Goal: Task Accomplishment & Management: Manage account settings

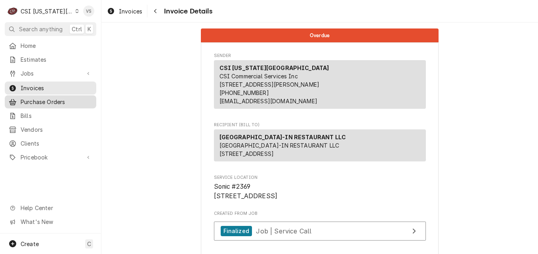
scroll to position [1346, 0]
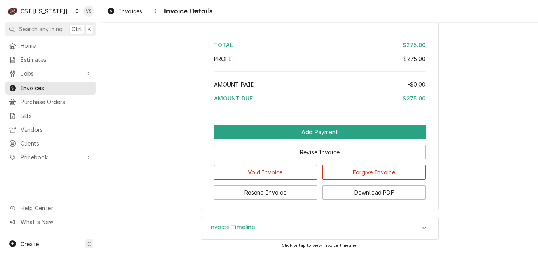
click at [75, 13] on div "Dynamic Content Wrapper" at bounding box center [77, 11] width 4 height 6
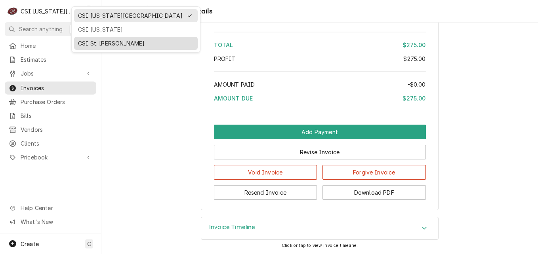
click at [101, 41] on div "CSI St. Louis" at bounding box center [136, 43] width 116 height 8
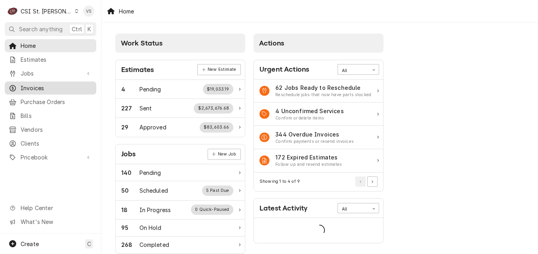
click at [33, 87] on span "Invoices" at bounding box center [57, 88] width 72 height 8
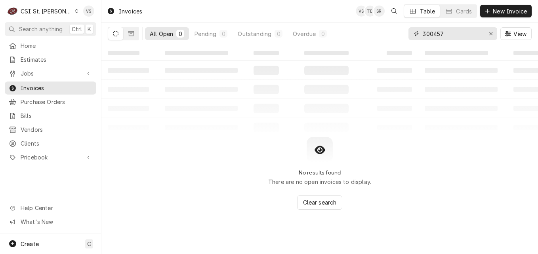
click at [409, 36] on div "300457" at bounding box center [452, 33] width 89 height 13
type input "400755"
click at [131, 39] on button "Dynamic Content Wrapper" at bounding box center [131, 33] width 15 height 13
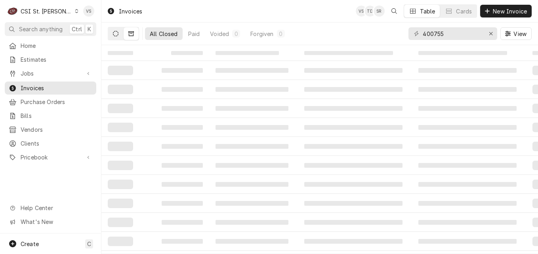
click at [112, 34] on button "Dynamic Content Wrapper" at bounding box center [115, 33] width 15 height 13
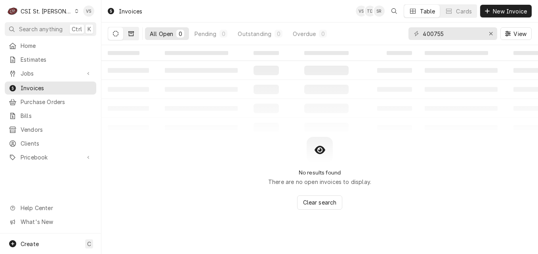
click at [131, 32] on icon "Dynamic Content Wrapper" at bounding box center [131, 33] width 6 height 5
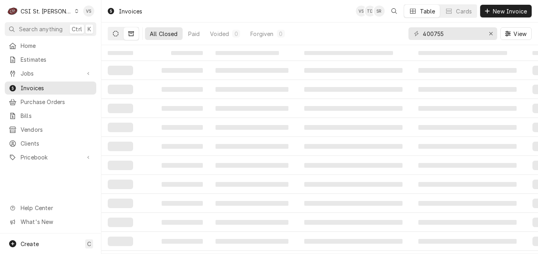
click at [116, 38] on button "Dynamic Content Wrapper" at bounding box center [115, 33] width 15 height 13
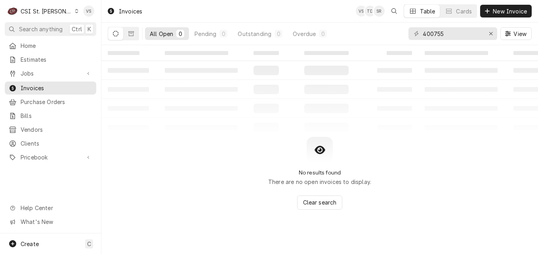
click at [157, 30] on div "All Open" at bounding box center [161, 34] width 23 height 8
click at [131, 36] on icon "Dynamic Content Wrapper" at bounding box center [131, 33] width 6 height 5
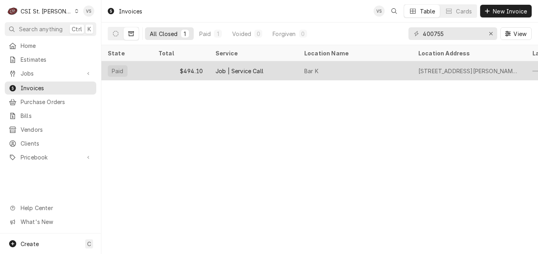
click at [188, 71] on div "$494.10" at bounding box center [180, 70] width 57 height 19
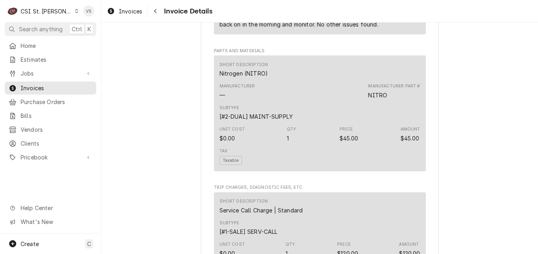
scroll to position [1437, 0]
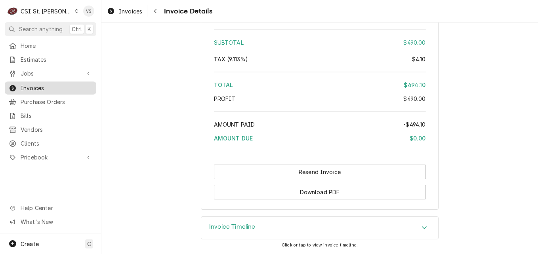
click at [36, 84] on span "Invoices" at bounding box center [57, 88] width 72 height 8
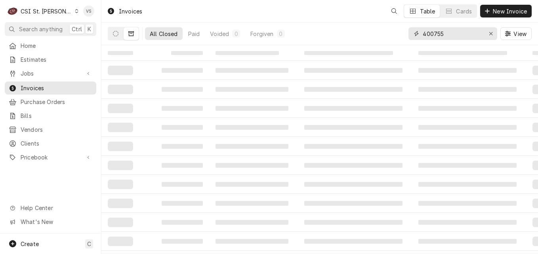
click at [425, 34] on input "400755" at bounding box center [451, 33] width 59 height 13
click at [445, 35] on input "400755" at bounding box center [451, 33] width 59 height 13
type input "400"
click at [118, 37] on button "Dynamic Content Wrapper" at bounding box center [115, 33] width 15 height 13
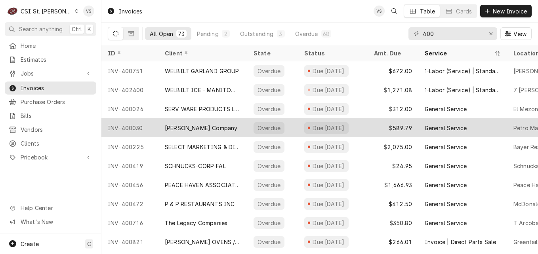
click at [177, 128] on div "Vivian Company" at bounding box center [201, 128] width 72 height 8
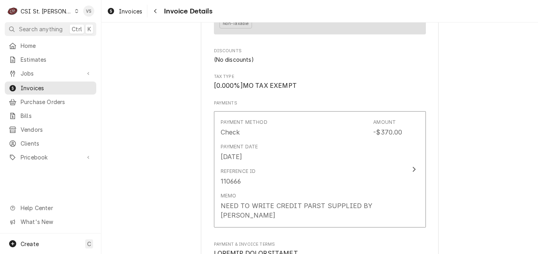
scroll to position [1029, 0]
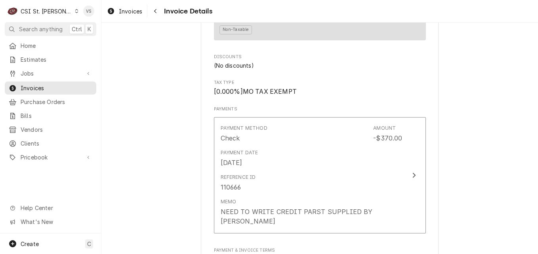
drag, startPoint x: 34, startPoint y: 0, endPoint x: 151, endPoint y: 70, distance: 136.3
click at [32, 84] on span "Invoices" at bounding box center [57, 88] width 72 height 8
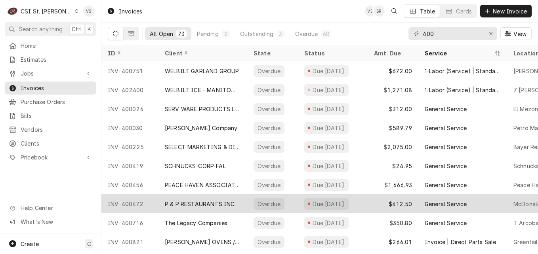
click at [196, 204] on div "P & P RESTAURANTS INC" at bounding box center [200, 204] width 70 height 8
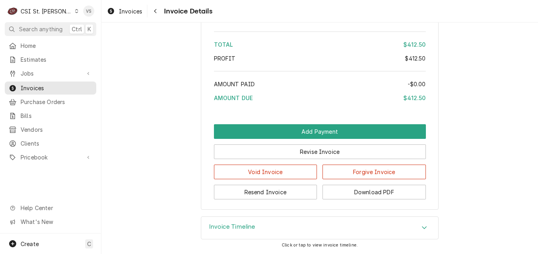
scroll to position [1442, 0]
click at [61, 8] on div "C CSI St. Louis" at bounding box center [43, 11] width 76 height 16
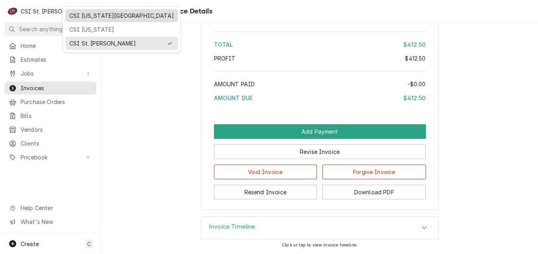
click at [96, 19] on div "CSI [US_STATE][GEOGRAPHIC_DATA]" at bounding box center [121, 16] width 109 height 10
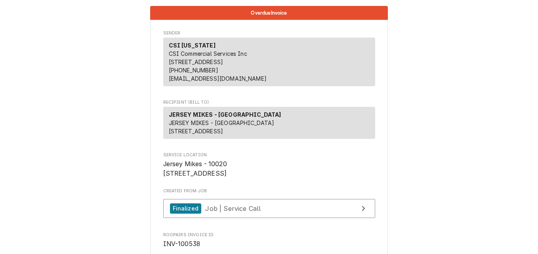
scroll to position [1386, 0]
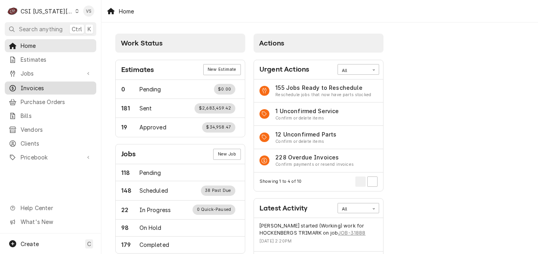
click at [39, 87] on span "Invoices" at bounding box center [57, 88] width 72 height 8
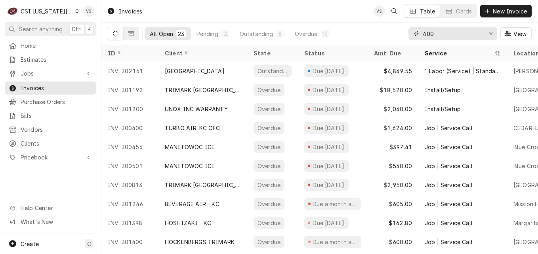
click at [419, 36] on div "400" at bounding box center [452, 33] width 89 height 13
type input "3"
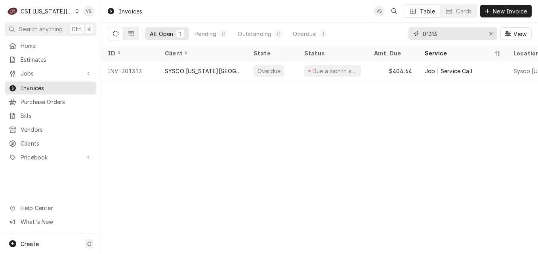
click at [422, 34] on input "01313" at bounding box center [451, 33] width 59 height 13
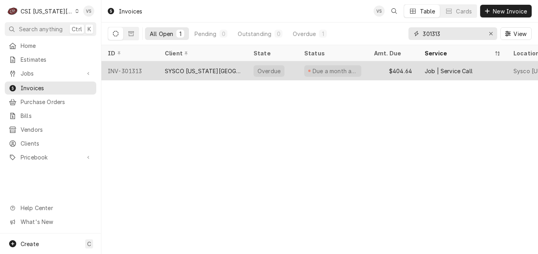
type input "301313"
click at [182, 71] on div "SYSCO [US_STATE][GEOGRAPHIC_DATA]" at bounding box center [203, 71] width 76 height 8
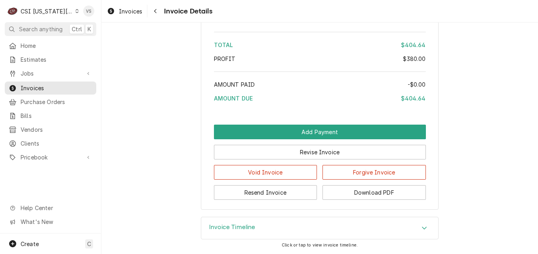
scroll to position [1336, 0]
click at [423, 227] on icon "Accordion Header" at bounding box center [424, 228] width 6 height 6
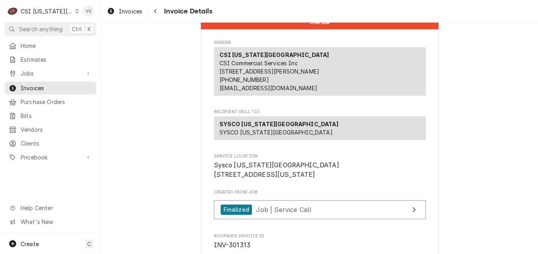
scroll to position [0, 0]
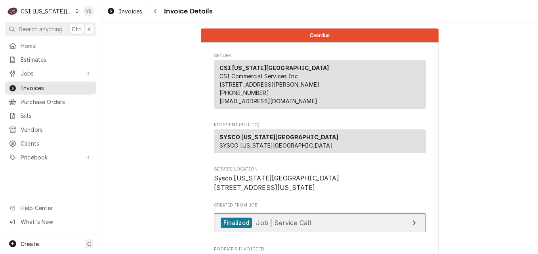
click at [288, 226] on span "Job | Service Call" at bounding box center [283, 223] width 55 height 8
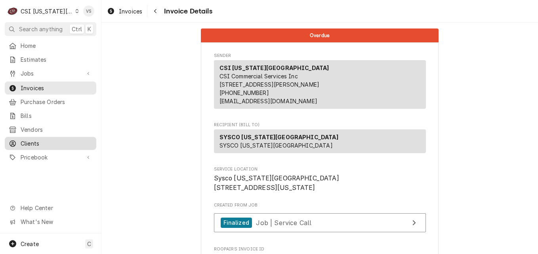
click at [40, 139] on span "Clients" at bounding box center [57, 143] width 72 height 8
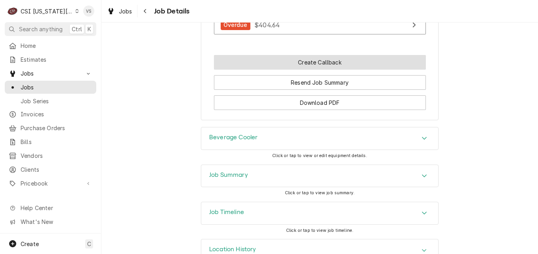
scroll to position [795, 0]
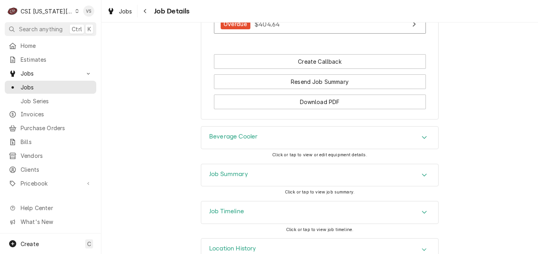
click at [251, 164] on div "Job Summary" at bounding box center [319, 175] width 237 height 22
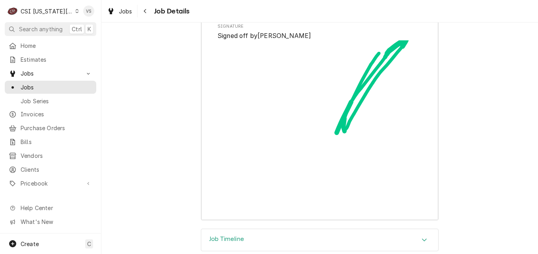
scroll to position [2176, 0]
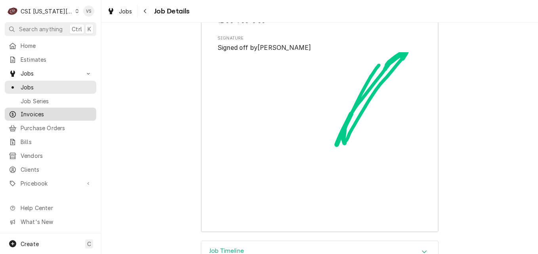
click at [40, 112] on span "Invoices" at bounding box center [57, 114] width 72 height 8
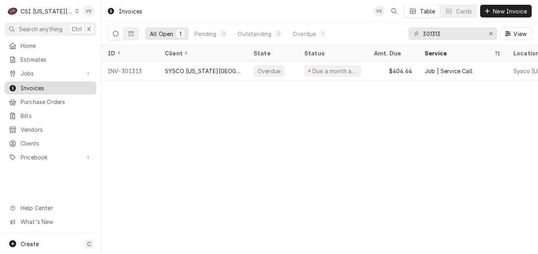
click at [29, 84] on span "Invoices" at bounding box center [57, 88] width 72 height 8
click at [443, 35] on input "301313" at bounding box center [451, 33] width 59 height 13
click at [442, 33] on input "301313" at bounding box center [451, 33] width 59 height 13
drag, startPoint x: 442, startPoint y: 34, endPoint x: 429, endPoint y: 91, distance: 59.3
click at [387, 32] on div "All Open 1 Pending 0 Outstanding 0 Overdue 1 301313 View" at bounding box center [320, 34] width 424 height 22
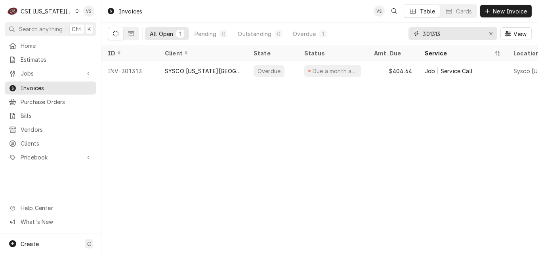
type input "3"
type input "301350"
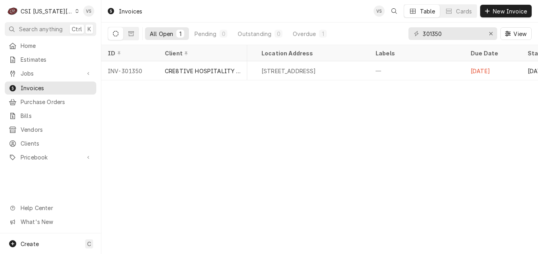
scroll to position [0, 350]
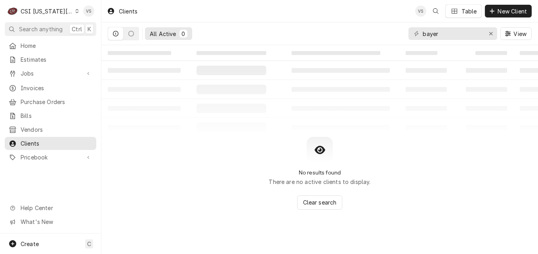
click at [75, 13] on icon "Dynamic Content Wrapper" at bounding box center [77, 11] width 4 height 4
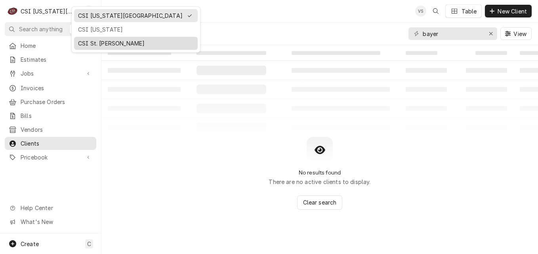
click at [89, 44] on div "CSI St. [PERSON_NAME]" at bounding box center [136, 43] width 116 height 8
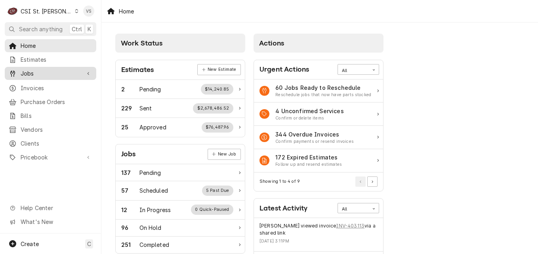
click at [27, 72] on span "Jobs" at bounding box center [51, 73] width 60 height 8
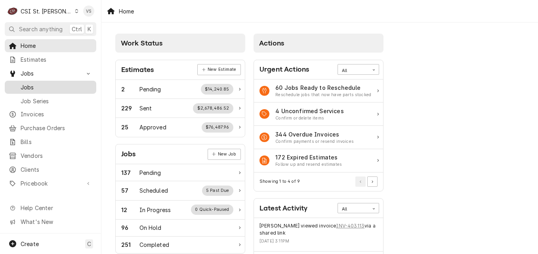
click at [38, 85] on span "Jobs" at bounding box center [57, 87] width 72 height 8
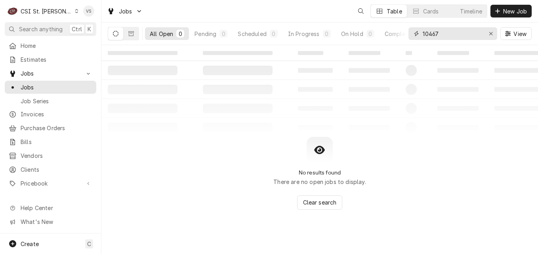
click at [439, 32] on input "10467" at bounding box center [451, 33] width 59 height 13
click at [409, 33] on div "10467" at bounding box center [452, 33] width 89 height 13
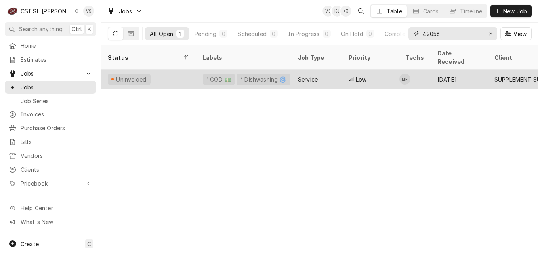
type input "42056"
click at [172, 70] on div "Uninvoiced" at bounding box center [148, 79] width 95 height 19
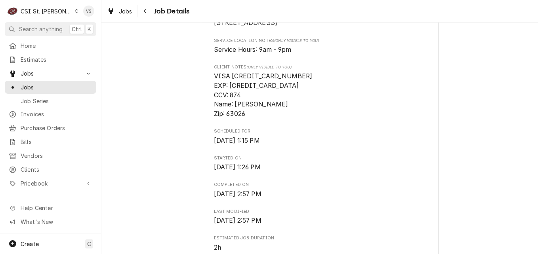
scroll to position [238, 0]
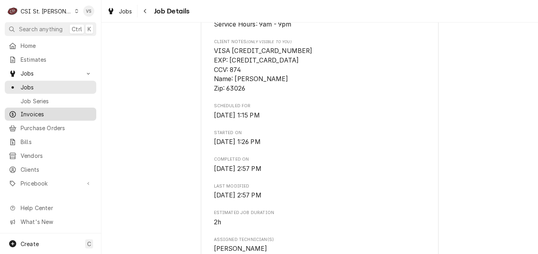
click at [40, 115] on span "Invoices" at bounding box center [57, 114] width 72 height 8
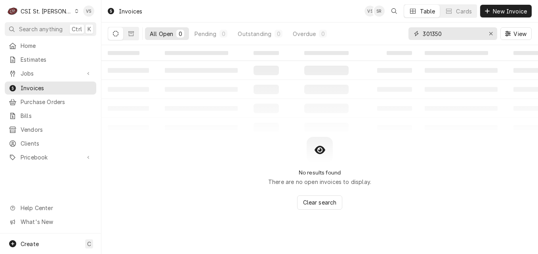
drag, startPoint x: 417, startPoint y: 34, endPoint x: 401, endPoint y: 35, distance: 15.5
click at [402, 35] on div "All Open 0 Pending 0 Outstanding 0 Overdue 0 301350 View" at bounding box center [320, 34] width 424 height 22
type input "400755"
click at [133, 36] on icon "Dynamic Content Wrapper" at bounding box center [131, 33] width 6 height 5
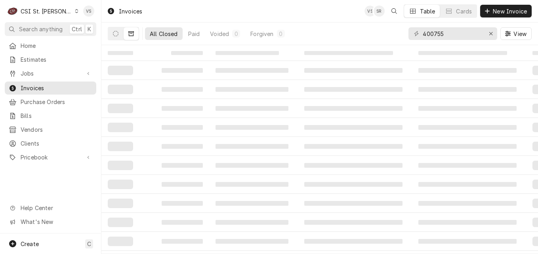
click at [173, 37] on div "All Closed" at bounding box center [164, 34] width 28 height 8
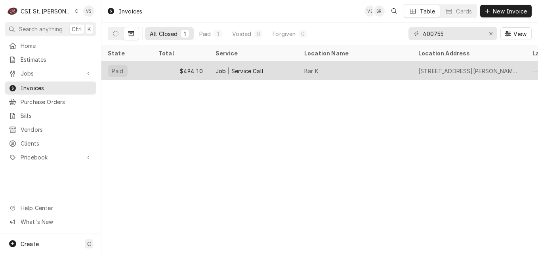
click at [163, 72] on div "$494.10" at bounding box center [180, 70] width 57 height 19
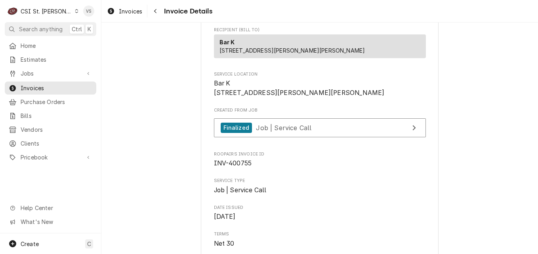
scroll to position [79, 0]
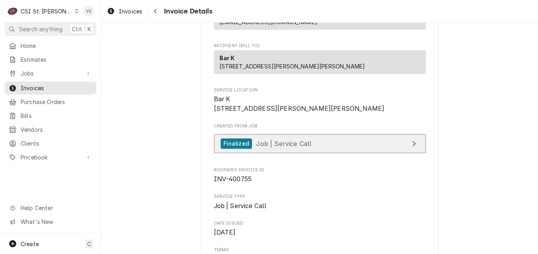
click at [289, 147] on span "Job | Service Call" at bounding box center [283, 143] width 55 height 8
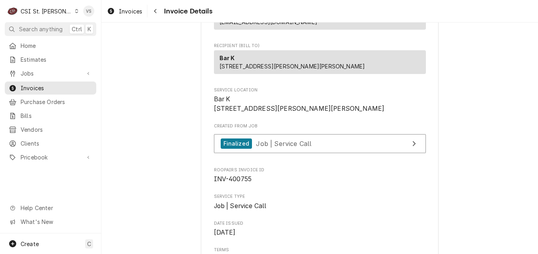
click at [75, 10] on icon "Dynamic Content Wrapper" at bounding box center [77, 11] width 4 height 4
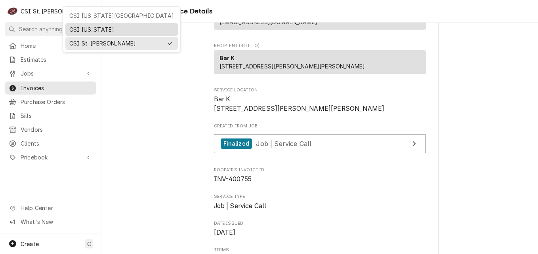
click at [72, 30] on div "CSI Kentucky" at bounding box center [121, 29] width 105 height 8
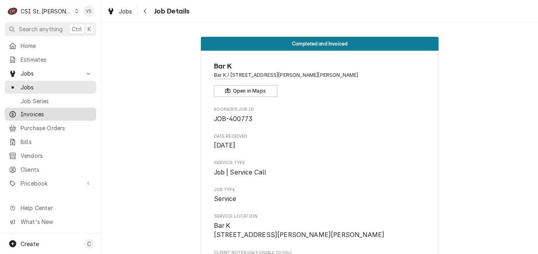
click at [41, 111] on span "Invoices" at bounding box center [57, 114] width 72 height 8
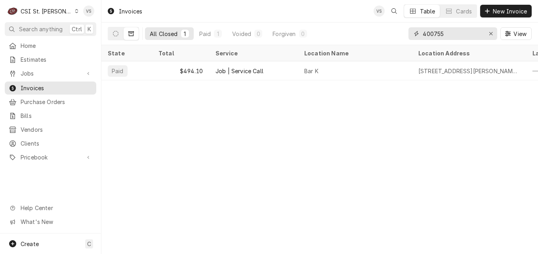
drag, startPoint x: 452, startPoint y: 33, endPoint x: 443, endPoint y: 31, distance: 8.5
click at [373, 41] on div "All Closed 1 Paid 1 Voided 0 Forgiven 0 400755 View" at bounding box center [320, 34] width 424 height 22
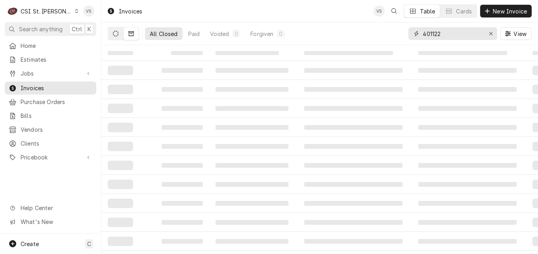
type input "401122"
click at [118, 34] on icon "Dynamic Content Wrapper" at bounding box center [116, 34] width 6 height 6
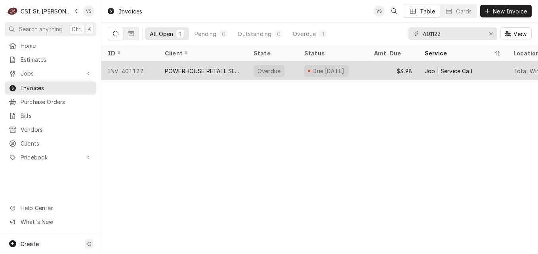
click at [227, 68] on div "POWERHOUSE RETAIL SERVICES" at bounding box center [203, 71] width 76 height 8
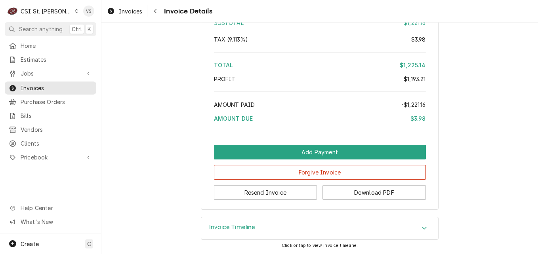
scroll to position [1935, 0]
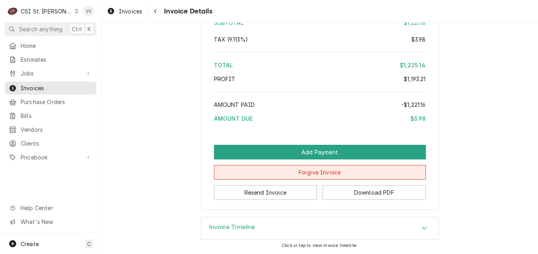
click at [313, 172] on button "Forgive Invoice" at bounding box center [320, 172] width 212 height 15
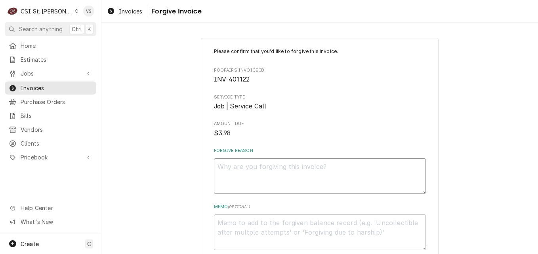
click at [223, 164] on textarea "Forgive Reason" at bounding box center [320, 176] width 212 height 36
type textarea "x"
type textarea "c"
type textarea "x"
type textarea "cu"
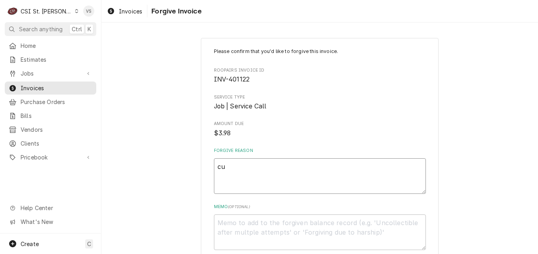
type textarea "x"
type textarea "cus"
type textarea "x"
type textarea "cust"
type textarea "x"
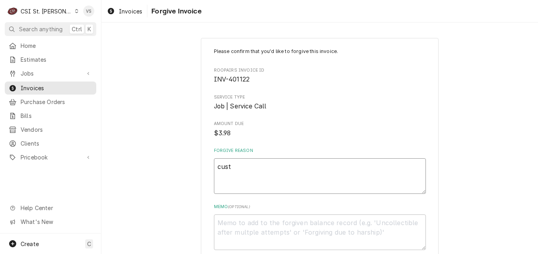
type textarea "custo"
type textarea "x"
type textarea "custom"
type textarea "x"
type textarea "custome"
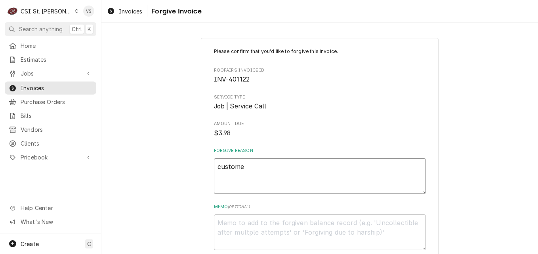
type textarea "x"
type textarea "customer"
type textarea "x"
type textarea "customer"
type textarea "x"
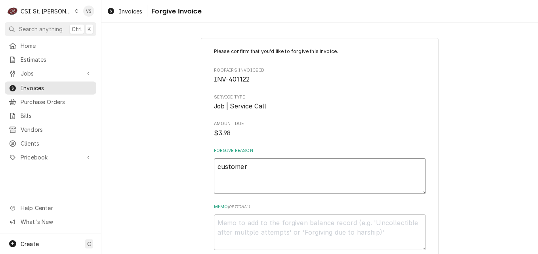
type textarea "customer i"
type textarea "x"
type textarea "customer is"
type textarea "x"
type textarea "customer is"
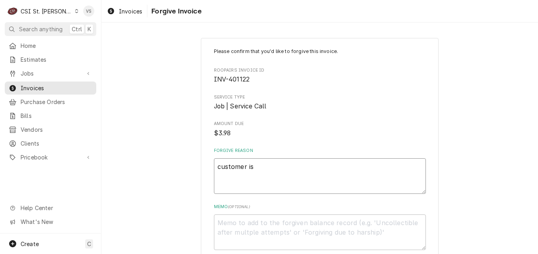
type textarea "x"
type textarea "customer is t"
type textarea "x"
type textarea "customer is ta"
type textarea "x"
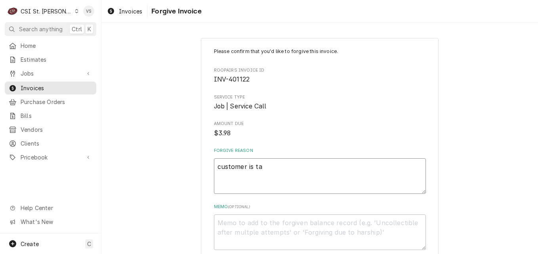
type textarea "customer is tax"
type textarea "x"
type textarea "customer is tax"
type textarea "x"
type textarea "customer is tax e"
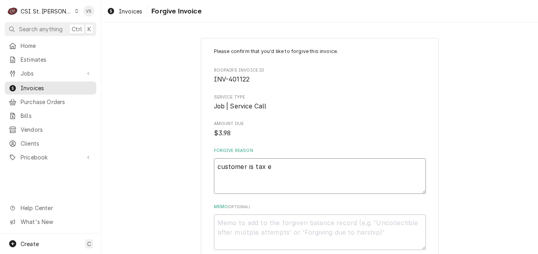
type textarea "x"
type textarea "customer is tax ex"
type textarea "x"
type textarea "customer is tax exe"
type textarea "x"
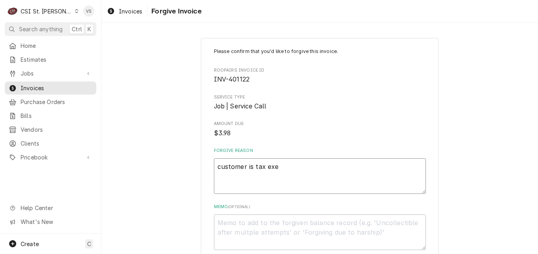
type textarea "customer is tax exem"
type textarea "x"
type textarea "customer is tax exemp"
type textarea "x"
type textarea "customer is tax exempt"
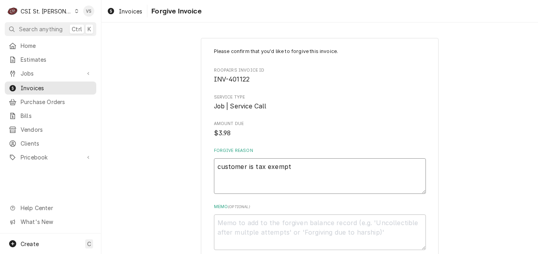
type textarea "x"
type textarea "customer is tax exempt"
type textarea "x"
type textarea "customer is tax exempt t"
type textarea "x"
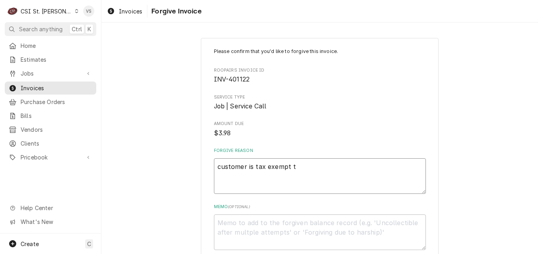
type textarea "customer is tax exempt th"
type textarea "x"
type textarea "customer is tax exempt thi"
type textarea "x"
type textarea "customer is tax exempt this"
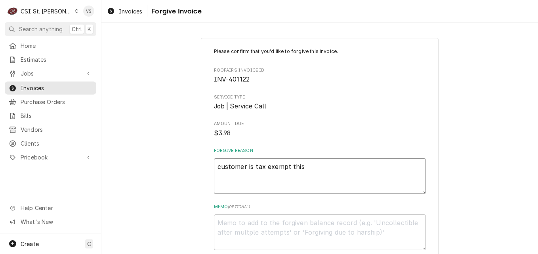
type textarea "x"
type textarea "customer is tax exempt this"
type textarea "x"
type textarea "customer is tax exempt this w"
type textarea "x"
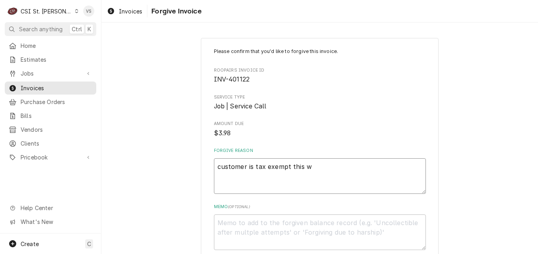
type textarea "customer is tax exempt this wa"
type textarea "x"
type textarea "customer is tax exempt this was"
type textarea "x"
type textarea "customer is tax exempt this was"
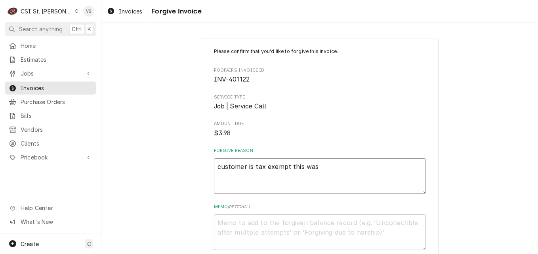
type textarea "x"
type textarea "customer is tax exempt this was t"
type textarea "x"
type textarea "customer is tax exempt this was ta"
type textarea "x"
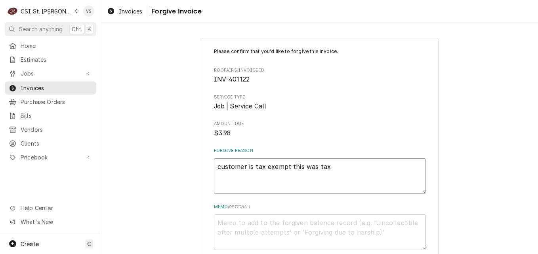
drag, startPoint x: 314, startPoint y: 167, endPoint x: 202, endPoint y: 165, distance: 112.0
click at [202, 165] on div "Please confirm that you'd like to forgive this invoice. Roopairs Invoice ID INV…" at bounding box center [320, 165] width 238 height 254
type textarea "customer is tax exempt this was tax"
click at [222, 224] on textarea "Memo ( optional )" at bounding box center [320, 233] width 212 height 36
type textarea "x"
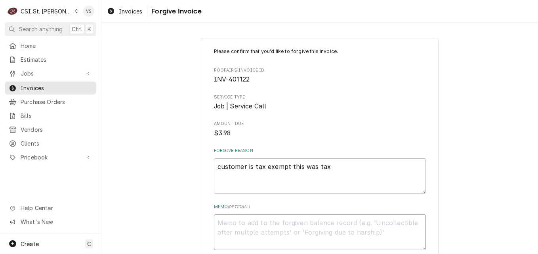
type textarea "o"
type textarea "x"
type textarea "or"
type textarea "x"
type textarea "ori"
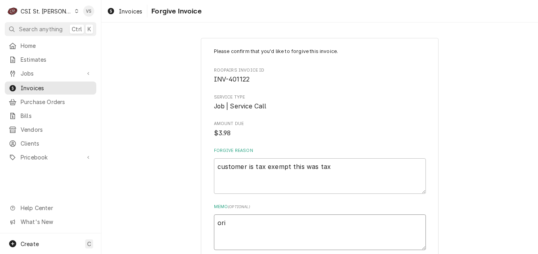
type textarea "x"
type textarea "orii"
type textarea "x"
type textarea "ori"
type textarea "x"
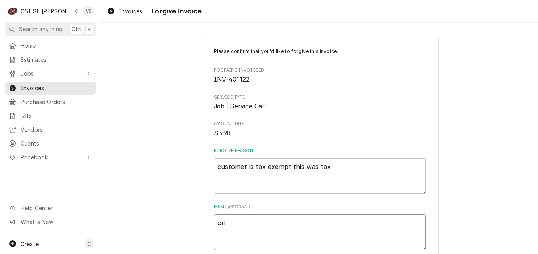
type textarea "orig"
type textarea "x"
type textarea "origi"
type textarea "x"
type textarea "origin"
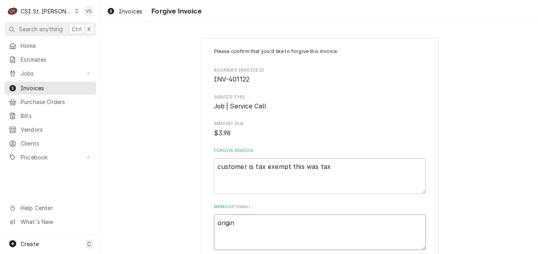
type textarea "x"
type textarea "origina"
type textarea "x"
type textarea "original"
type textarea "x"
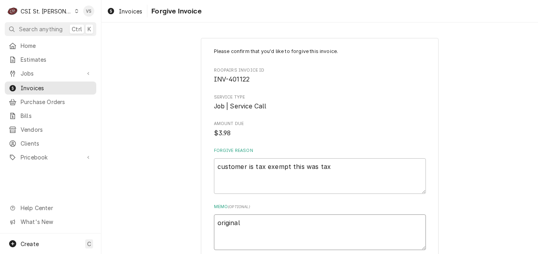
type textarea "original"
type textarea "x"
type textarea "original i"
type textarea "x"
type textarea "original inv"
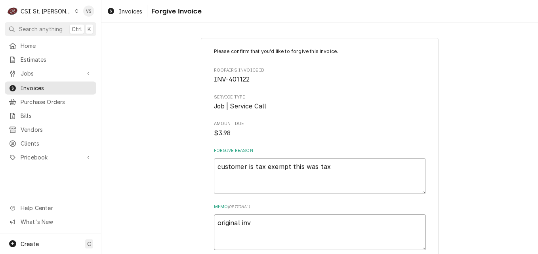
type textarea "x"
type textarea "original invo"
type textarea "x"
type textarea "original invoi"
type textarea "x"
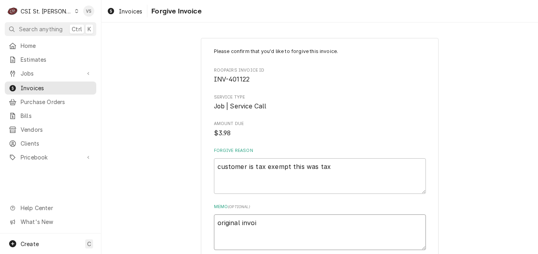
type textarea "original invoic"
type textarea "x"
type textarea "original invoice"
type textarea "x"
type textarea "original invoice"
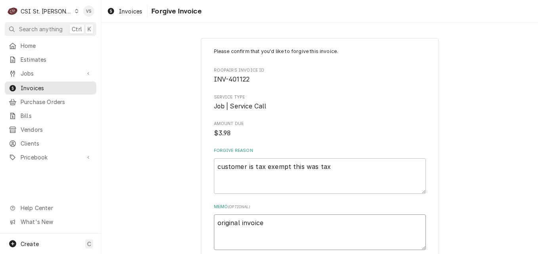
drag, startPoint x: 222, startPoint y: 224, endPoint x: 301, endPoint y: 243, distance: 80.6
click at [301, 243] on textarea "original invoice" at bounding box center [320, 233] width 212 height 36
type textarea "x"
type textarea "original invoice 4"
type textarea "x"
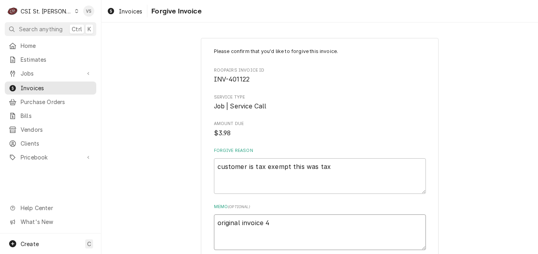
type textarea "original invoice 40"
type textarea "x"
type textarea "original invoice 401"
type textarea "x"
type textarea "original invoice 4011"
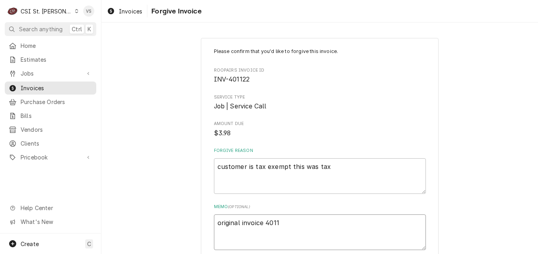
type textarea "x"
type textarea "original invoice 40112"
type textarea "x"
type textarea "original invoice 401122"
type textarea "x"
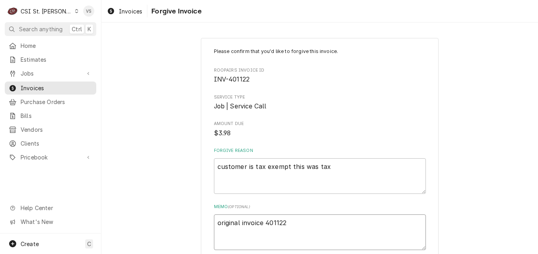
type textarea "original invoice 401122"
type textarea "x"
type textarea "original invoice 401122 t"
type textarea "x"
type textarea "original invoice 401122 tj"
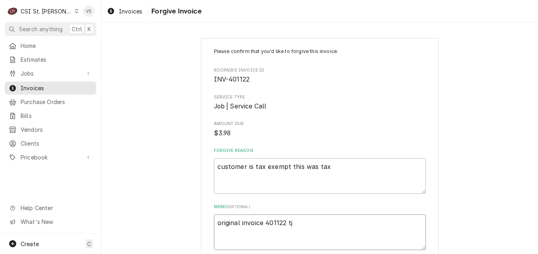
type textarea "x"
type textarea "original invoice 401122 tjo"
type textarea "x"
type textarea "original invoice 401122 tj"
type textarea "x"
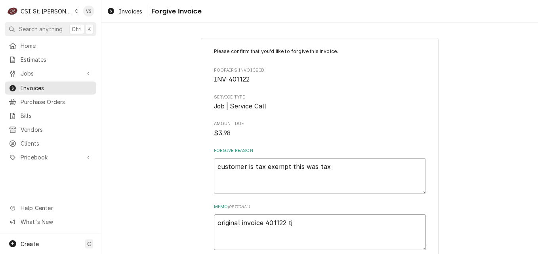
type textarea "original invoice 401122 t"
type textarea "x"
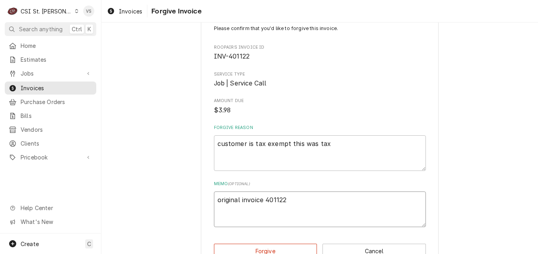
scroll to position [44, 0]
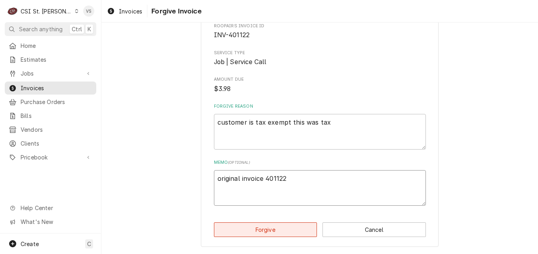
type textarea "original invoice 401122"
click at [277, 226] on button "Forgive" at bounding box center [265, 229] width 103 height 15
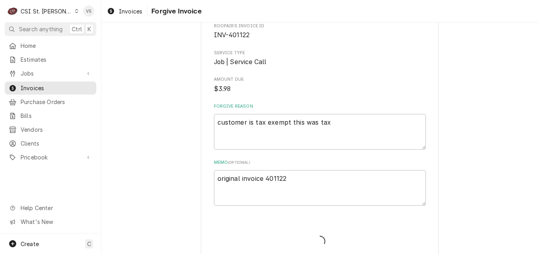
type textarea "x"
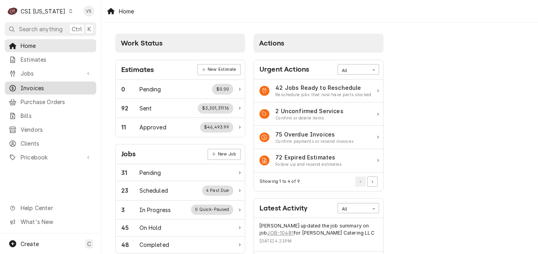
click at [55, 84] on span "Invoices" at bounding box center [57, 88] width 72 height 8
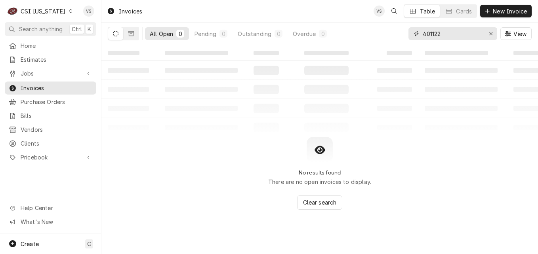
drag, startPoint x: 440, startPoint y: 32, endPoint x: 403, endPoint y: 33, distance: 36.8
click at [403, 33] on div "All Open 0 Pending 0 Outstanding 0 Overdue 0 401122 View" at bounding box center [320, 34] width 424 height 22
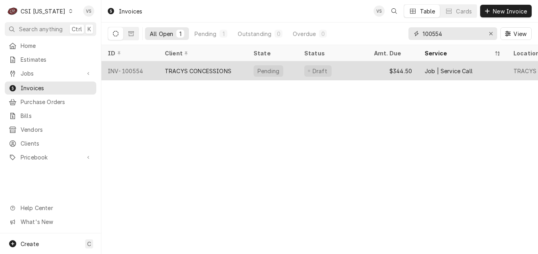
type input "100554"
click at [192, 72] on div "TRACYS CONCESSIONS" at bounding box center [198, 71] width 67 height 8
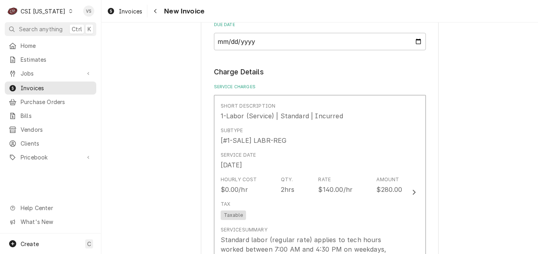
scroll to position [950, 0]
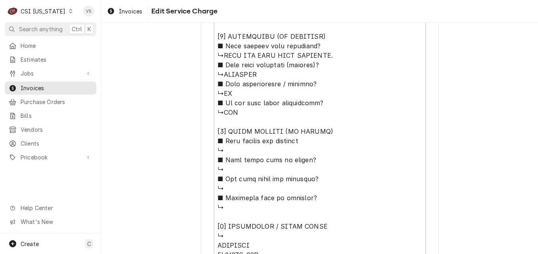
scroll to position [886, 0]
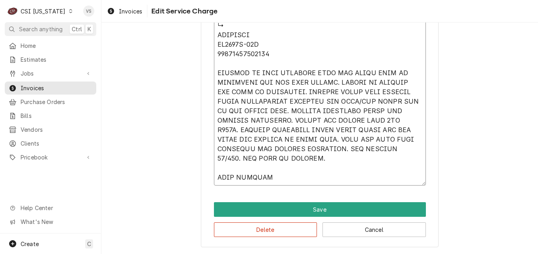
type textarea "x"
type textarea "⚠️ LORE IPSUMDOLORSI ⚠️ ✪ Ametcons adi elitsedd eiusmodt ✪ Incidid utlabore etd…"
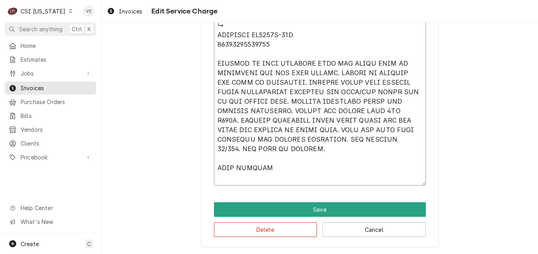
scroll to position [876, 0]
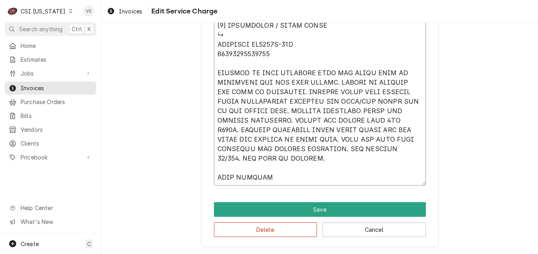
type textarea "x"
type textarea "⚠️ LORE IPSUMDOLORSI ⚠️ ✪ Ametcons adi elitsedd eiusmodt ✪ Incidid utlabore etd…"
type textarea "x"
type textarea "⚠️ LORE IPSUMDOLORSI ⚠️ ✪ Ametcons adi elitsedd eiusmodt ✪ Incidid utlabore etd…"
type textarea "x"
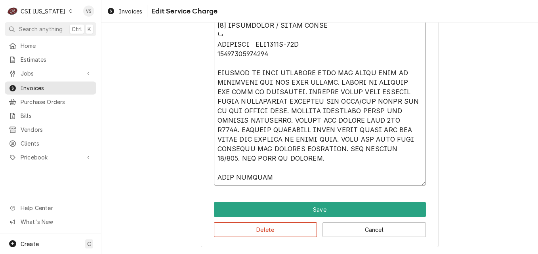
type textarea "⚠️ LORE IPSUMDOLORSI ⚠️ ✪ Ametcons adi elitsedd eiusmodt ✪ Incidid utlabore etd…"
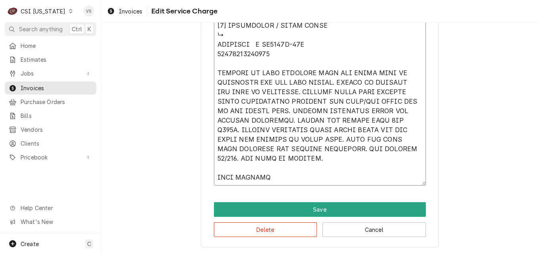
type textarea "x"
type textarea "⚠️ LORE IPSUMDOLORSI ⚠️ ✪ Ametcons adi elitsedd eiusmodt ✪ Incidid utlabore etd…"
type textarea "x"
type textarea "⚠️ LORE IPSUMDOLORSI ⚠️ ✪ Ametcons adi elitsedd eiusmodt ✪ Incidid utlabore etd…"
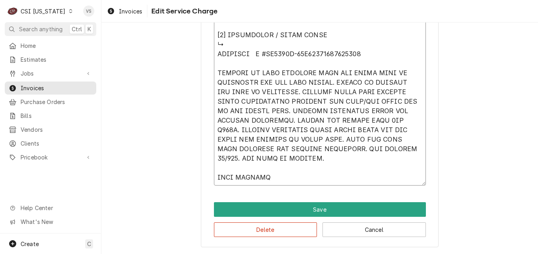
scroll to position [867, 0]
type textarea "x"
type textarea "⚠️ LORE IPSUMDOLORSI ⚠️ ✪ Ametcons adi elitsedd eiusmodt ✪ Incidid utlabore etd…"
type textarea "x"
type textarea "⚠️ LORE IPSUMDOLORSI ⚠️ ✪ Ametcons adi elitsedd eiusmodt ✪ Incidid utlabore etd…"
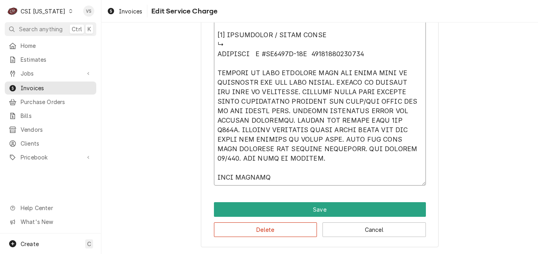
type textarea "x"
type textarea "⚠️ LORE IPSUMDOLORSI ⚠️ ✪ Ametcons adi elitsedd eiusmodt ✪ Incidid utlabore etd…"
type textarea "x"
type textarea "⚠️ LORE IPSUMDOLORSI ⚠️ ✪ Ametcons adi elitsedd eiusmodt ✪ Incidid utlabore etd…"
type textarea "x"
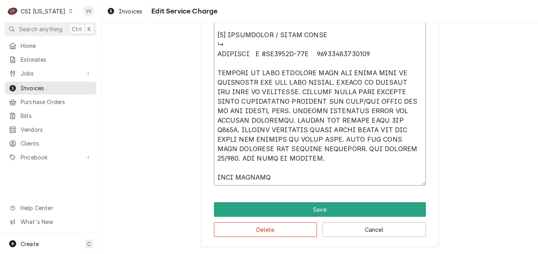
type textarea "⚠️ LORE IPSUMDOLORSI ⚠️ ✪ Ametcons adi elitsedd eiusmodt ✪ Incidid utlabore etd…"
type textarea "x"
type textarea "⚠️ LORE IPSUMDOLORSI ⚠️ ✪ Ametcons adi elitsedd eiusmodt ✪ Incidid utlabore etd…"
type textarea "x"
type textarea "⚠️ LORE IPSUMDOLORSI ⚠️ ✪ Ametcons adi elitsedd eiusmodt ✪ Incidid utlabore etd…"
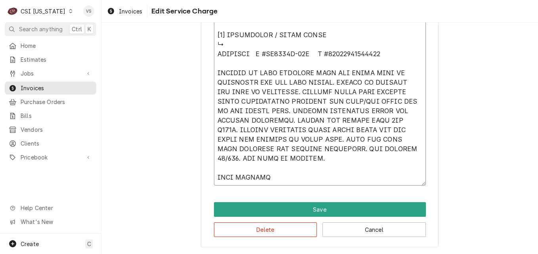
type textarea "x"
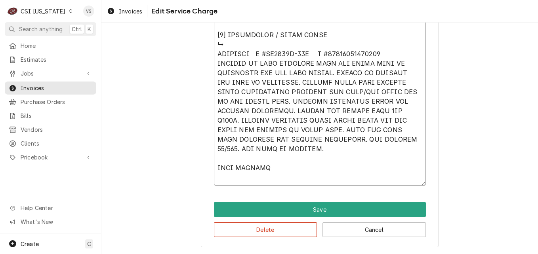
scroll to position [857, 0]
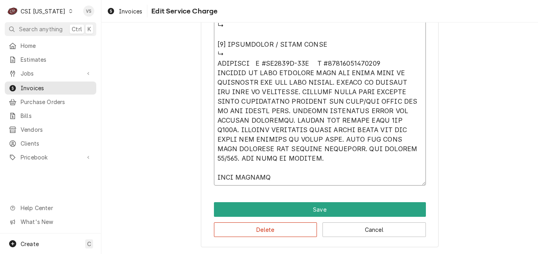
drag, startPoint x: 215, startPoint y: 62, endPoint x: 297, endPoint y: 157, distance: 125.2
type textarea "⚠️ LORE IPSUMDOLORSI ⚠️ ✪ Ametcons adi elitsedd eiusmodt ✪ Incidid utlabore etd…"
click at [288, 228] on button "Delete" at bounding box center [265, 229] width 103 height 15
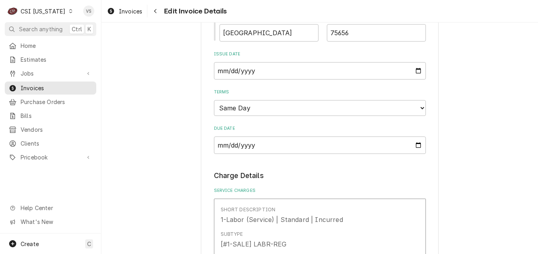
scroll to position [609, 0]
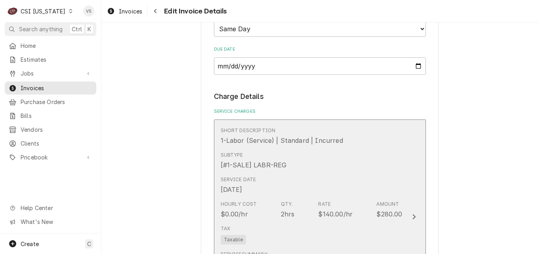
click at [328, 175] on div "Service Date [DATE]" at bounding box center [312, 185] width 182 height 25
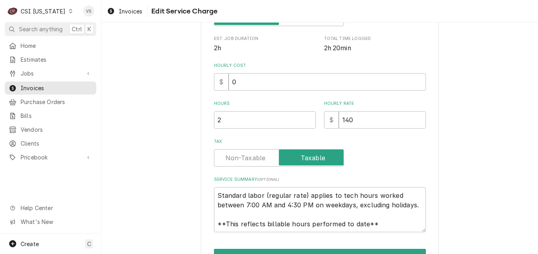
scroll to position [198, 0]
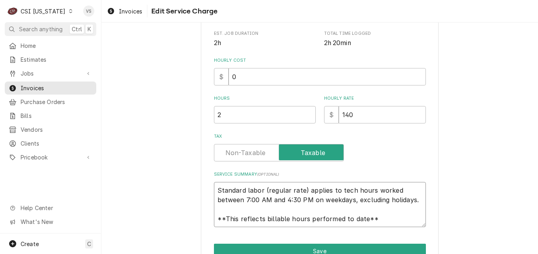
click at [215, 188] on textarea "Standard labor (regular rate) applies to tech hours worked between 7:00 AM and …" at bounding box center [320, 204] width 212 height 45
drag, startPoint x: 388, startPoint y: 197, endPoint x: 391, endPoint y: 219, distance: 21.9
click at [391, 219] on textarea "Standard labor (regular rate) applies to tech hours worked between 7:00 AM and …" at bounding box center [320, 204] width 212 height 45
paste textarea "COTSMAN M #NS0922A-32B S #21071320015345 CHECKED IN WITH CUSTOMER OVER THE PHON…"
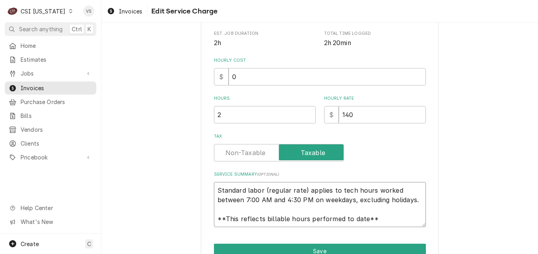
type textarea "x"
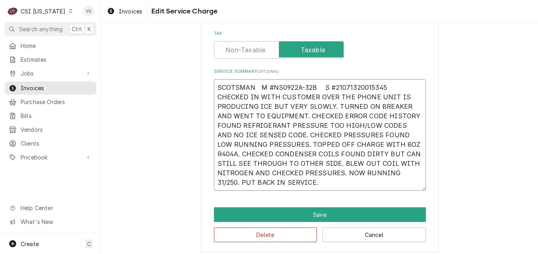
scroll to position [306, 0]
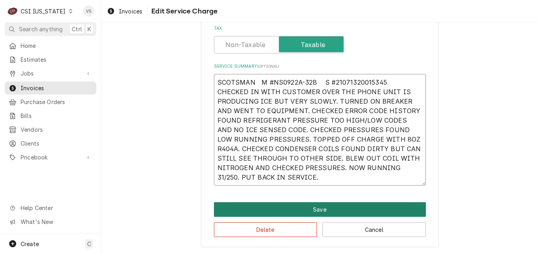
type textarea "SCOTSMAN M #NS0922A-32B S #21071320015345 CHECKED IN WITH CUSTOMER OVER THE PHO…"
click at [342, 209] on button "Save" at bounding box center [320, 209] width 212 height 15
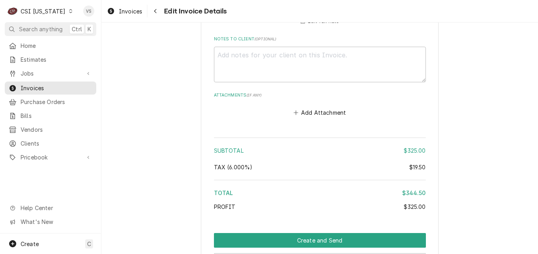
scroll to position [1352, 0]
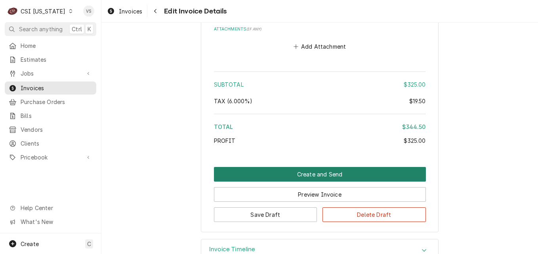
click at [306, 167] on button "Create and Send" at bounding box center [320, 174] width 212 height 15
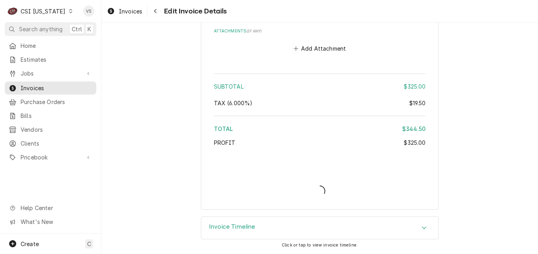
scroll to position [1340, 0]
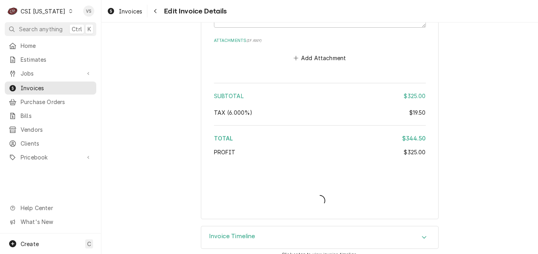
type textarea "x"
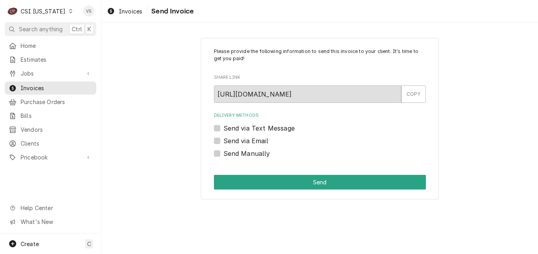
click at [223, 156] on label "Send Manually" at bounding box center [246, 154] width 47 height 10
click at [223, 156] on input "Send Manually" at bounding box center [329, 157] width 212 height 17
checkbox input "true"
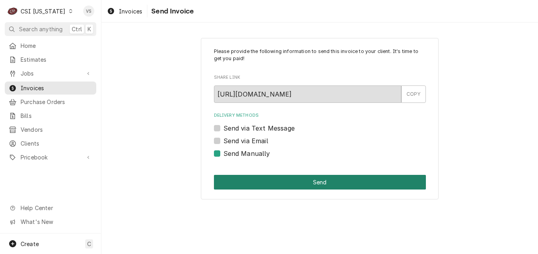
click at [252, 178] on button "Send" at bounding box center [320, 182] width 212 height 15
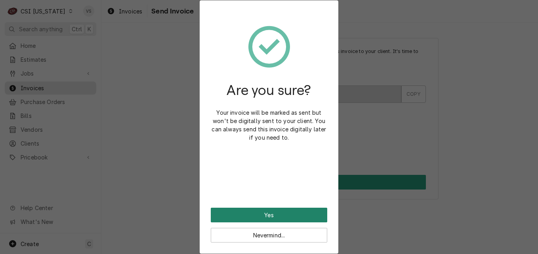
click at [286, 215] on button "Yes" at bounding box center [269, 215] width 116 height 15
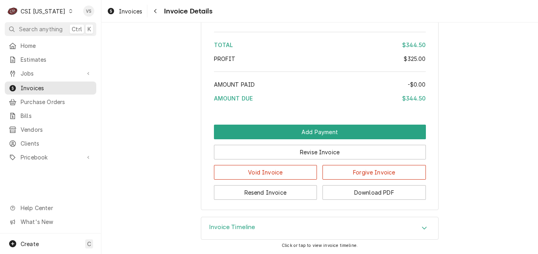
scroll to position [1343, 0]
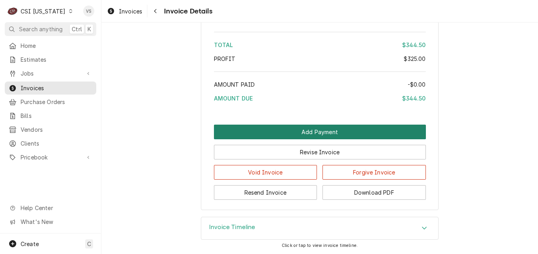
click at [300, 130] on button "Add Payment" at bounding box center [320, 132] width 212 height 15
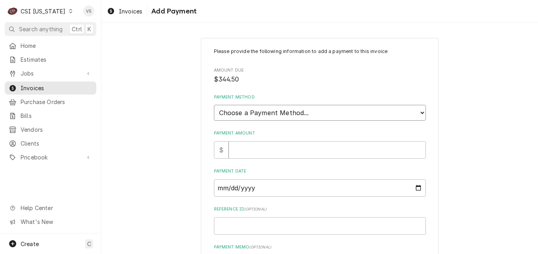
click at [238, 112] on select "Choose a Payment Method... Cash Check Credit/Debit Card ACH/eCheck Other" at bounding box center [320, 113] width 212 height 16
select select "3"
click at [214, 105] on select "Choose a Payment Method... Cash Check Credit/Debit Card ACH/eCheck Other" at bounding box center [320, 113] width 212 height 16
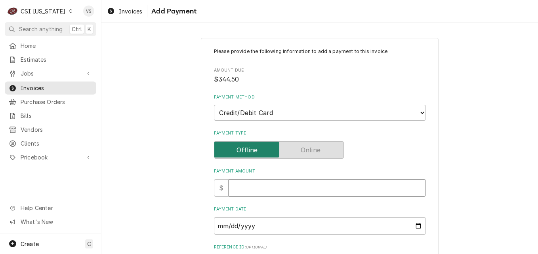
click at [248, 188] on input "Payment Amount" at bounding box center [326, 187] width 197 height 17
type textarea "x"
type input "3"
type textarea "x"
type input "34"
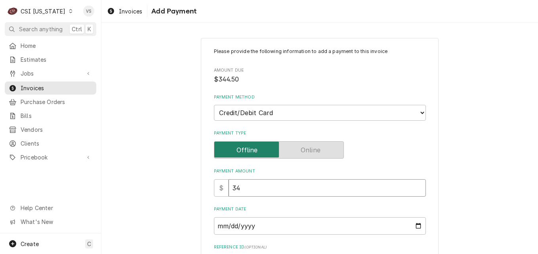
type textarea "x"
type input "344"
type textarea "x"
type input "3445"
type textarea "x"
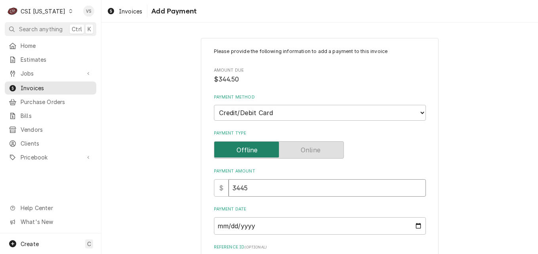
type input "34450"
type textarea "x"
type input "3445"
type textarea "x"
type input "344"
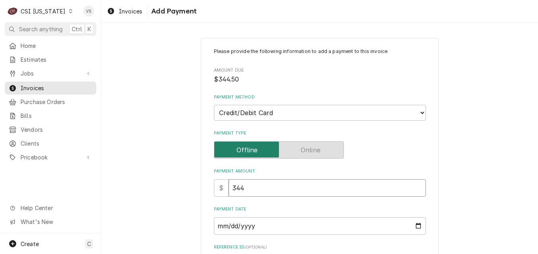
type textarea "x"
type input "344.5"
type textarea "x"
type input "344.50"
click at [412, 225] on input "Payment Date" at bounding box center [320, 225] width 212 height 17
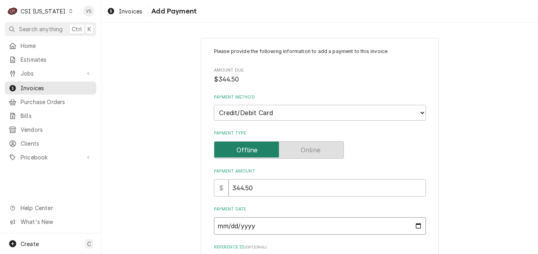
type input "2025-08-14"
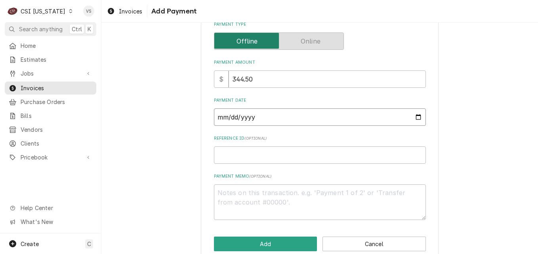
scroll to position [119, 0]
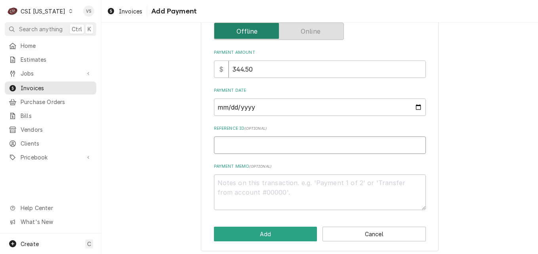
click at [229, 146] on input "Reference ID ( optional )" at bounding box center [320, 145] width 212 height 17
type textarea "x"
type input "2"
type textarea "x"
type input "20"
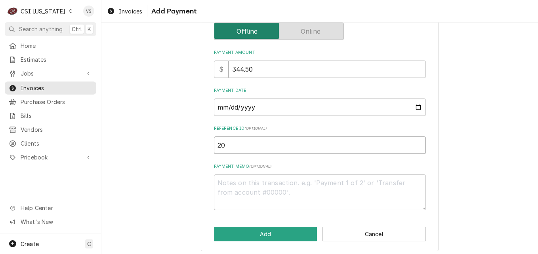
type textarea "x"
type input "206"
type textarea "x"
type input "2063"
type textarea "x"
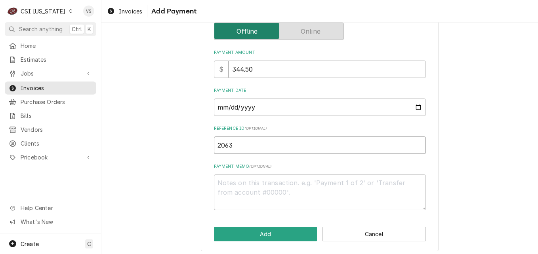
type input "20638"
type textarea "x"
type input "206384"
click at [233, 183] on textarea "Payment Memo ( optional )" at bounding box center [320, 193] width 212 height 36
type textarea "x"
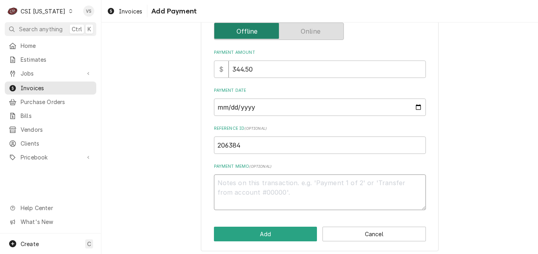
type textarea "A"
type textarea "x"
type textarea "AM"
type textarea "x"
type textarea "AMe"
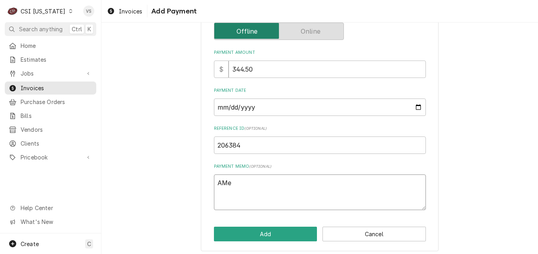
type textarea "x"
type textarea "AMex"
type textarea "x"
type textarea "AMe"
type textarea "x"
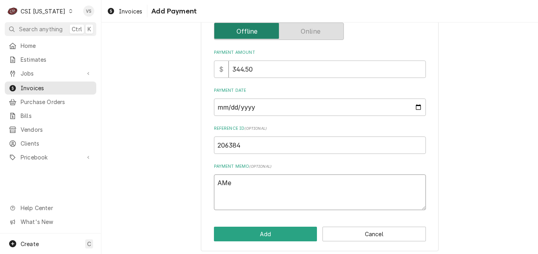
type textarea "AM"
type textarea "x"
type textarea "A"
type textarea "x"
type textarea "Am"
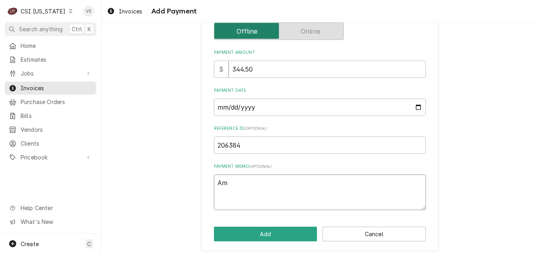
type textarea "x"
type textarea "Ame"
type textarea "x"
type textarea "Amex"
type textarea "x"
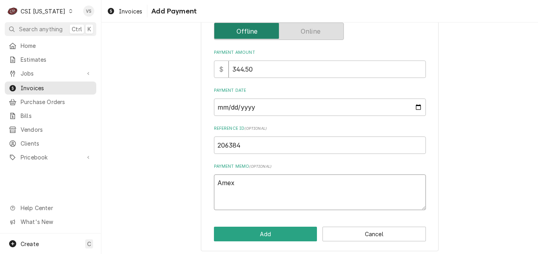
type textarea "Amex"
type textarea "x"
type textarea "Amex 1"
type textarea "x"
type textarea "Amex 10"
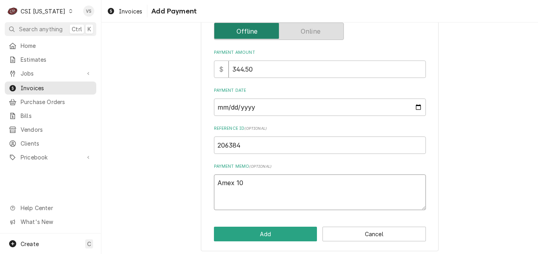
type textarea "x"
type textarea "Amex 100"
type textarea "x"
type textarea "Amex 1001"
click at [245, 234] on button "Add" at bounding box center [265, 234] width 103 height 15
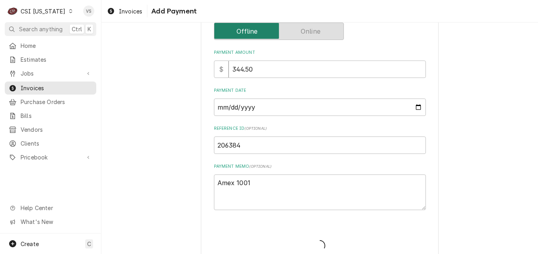
type textarea "x"
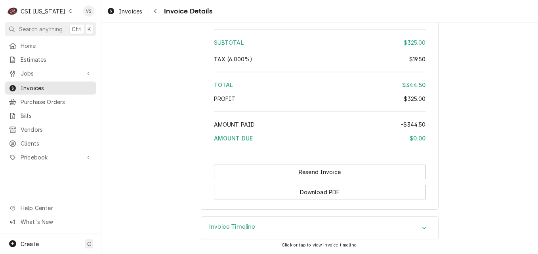
scroll to position [1425, 0]
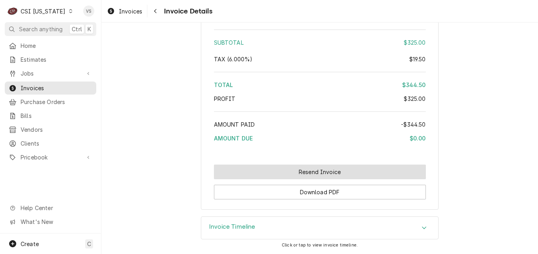
click at [285, 179] on button "Resend Invoice" at bounding box center [320, 172] width 212 height 15
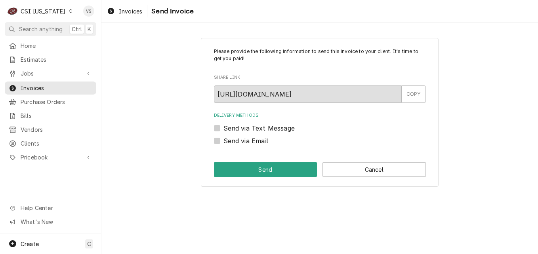
click at [223, 142] on label "Send via Email" at bounding box center [245, 141] width 45 height 10
click at [223, 142] on input "Send via Email" at bounding box center [329, 144] width 212 height 17
checkbox input "true"
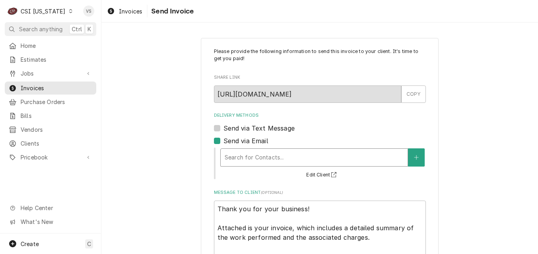
click at [239, 159] on div "Delivery Methods" at bounding box center [313, 157] width 179 height 14
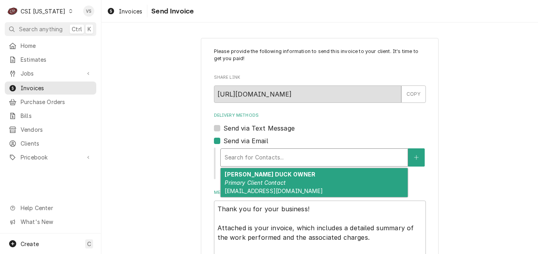
click at [249, 181] on em "Primary Client Contact" at bounding box center [254, 182] width 61 height 7
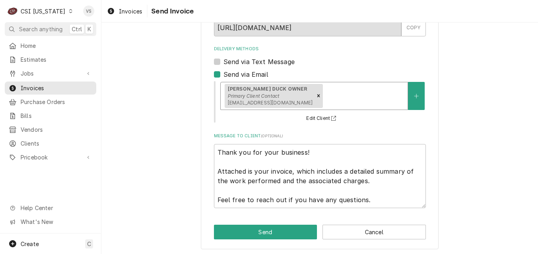
scroll to position [69, 0]
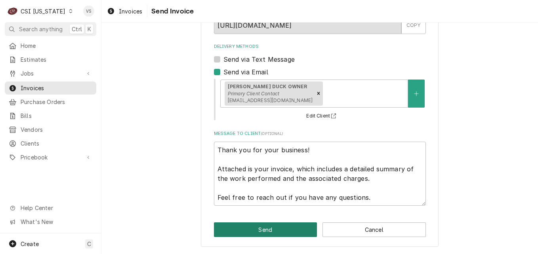
click at [276, 227] on button "Send" at bounding box center [265, 229] width 103 height 15
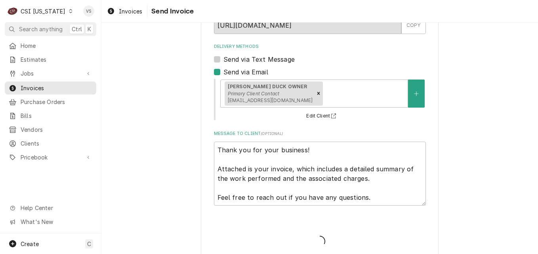
type textarea "x"
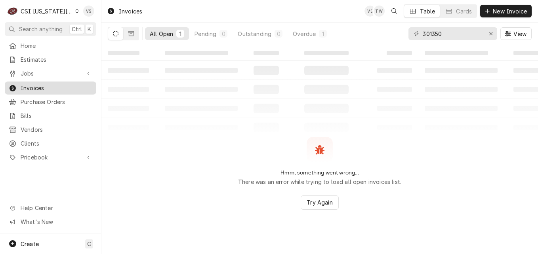
click at [42, 86] on span "Invoices" at bounding box center [57, 88] width 72 height 8
